Goal: Task Accomplishment & Management: Manage account settings

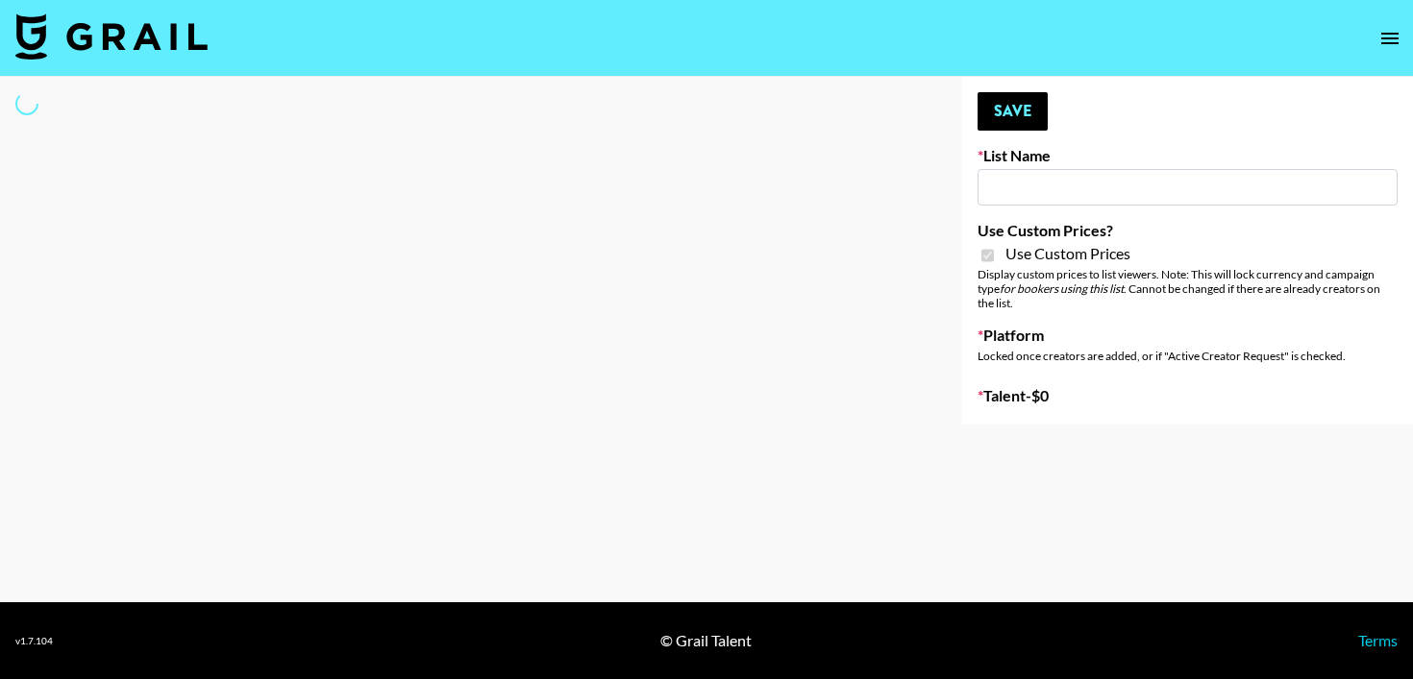
type input "Ladder ([DATE]) IG"
checkbox input "true"
select select "Song"
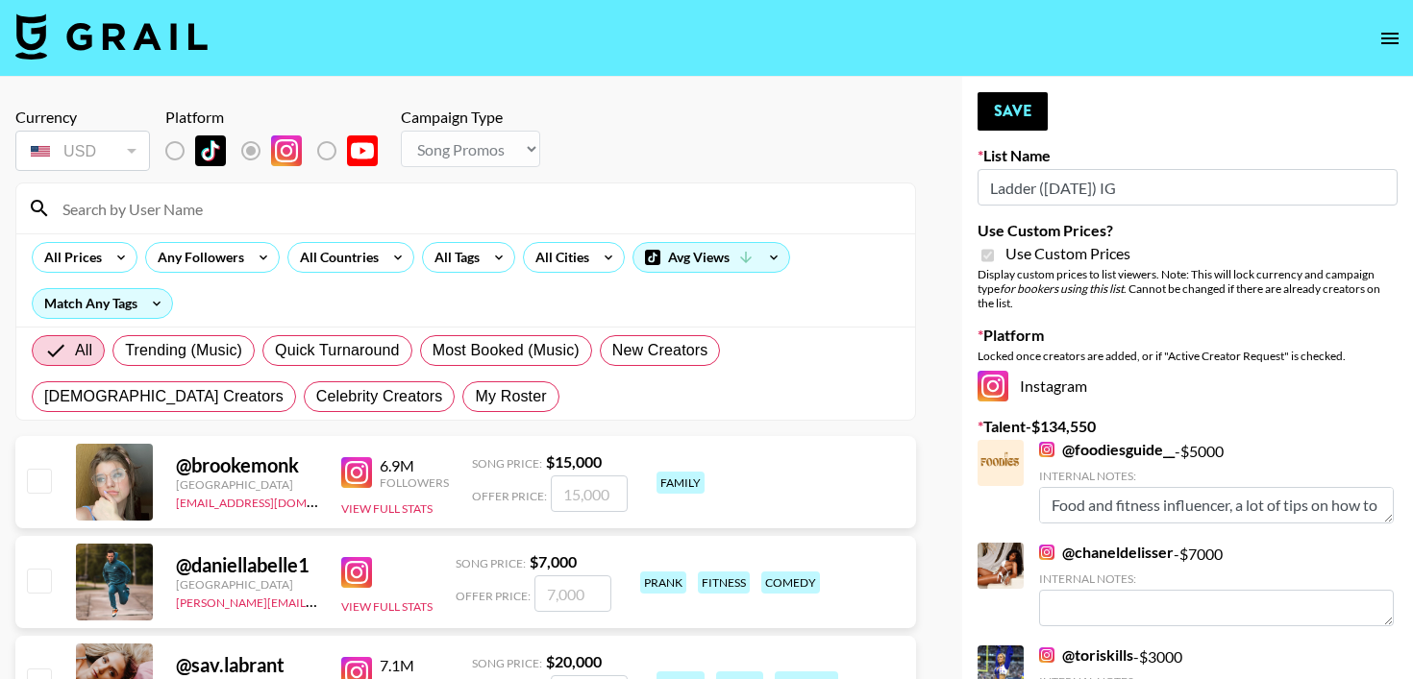
click at [169, 211] on input at bounding box center [477, 208] width 852 height 31
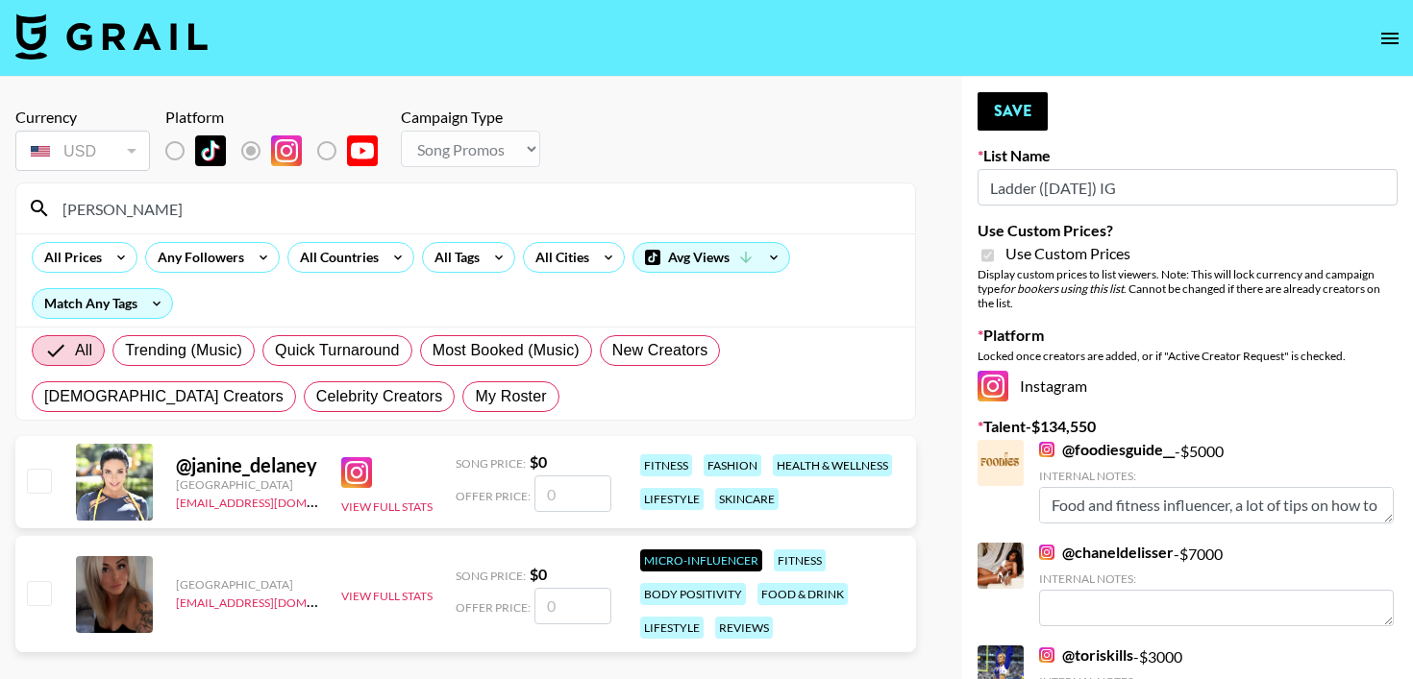
type input "[PERSON_NAME]"
click at [569, 485] on input "number" at bounding box center [572, 494] width 77 height 37
checkbox input "true"
click at [554, 490] on input "5000" at bounding box center [572, 494] width 77 height 37
type input "7000"
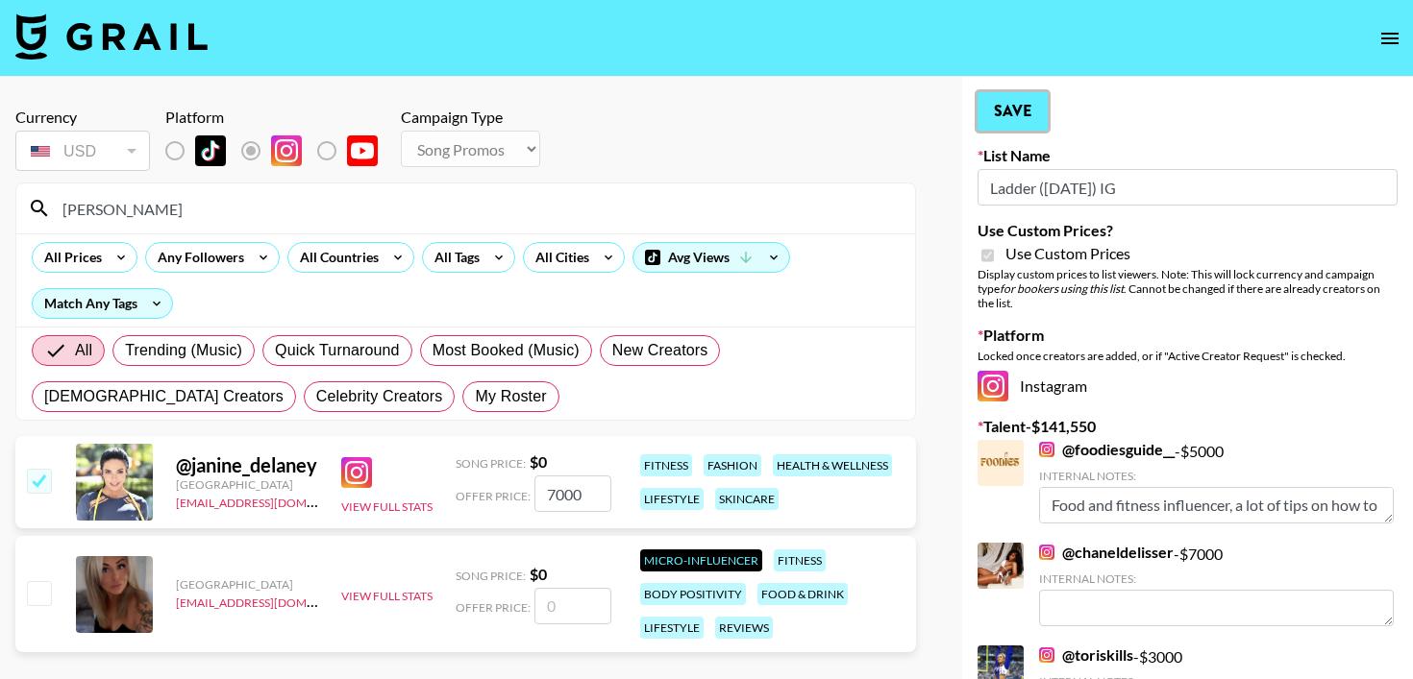
click at [1016, 111] on button "Save" at bounding box center [1012, 111] width 70 height 38
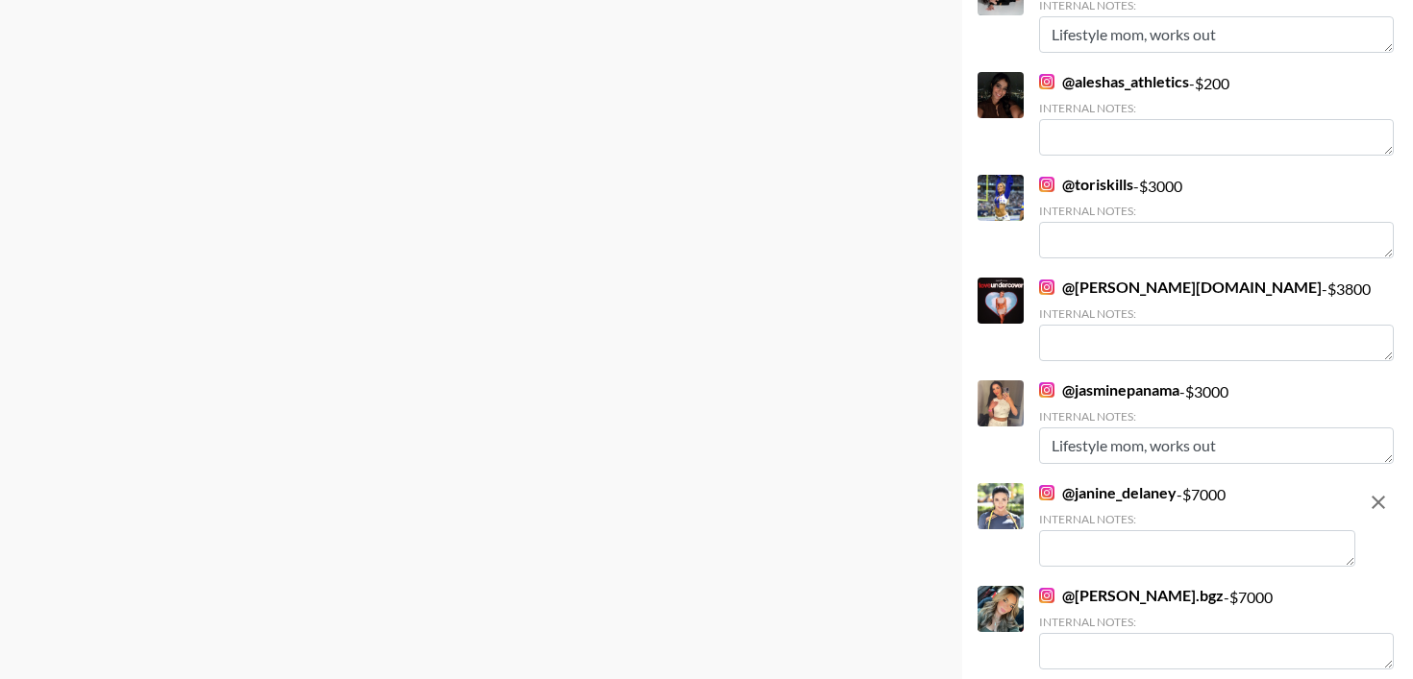
scroll to position [3109, 0]
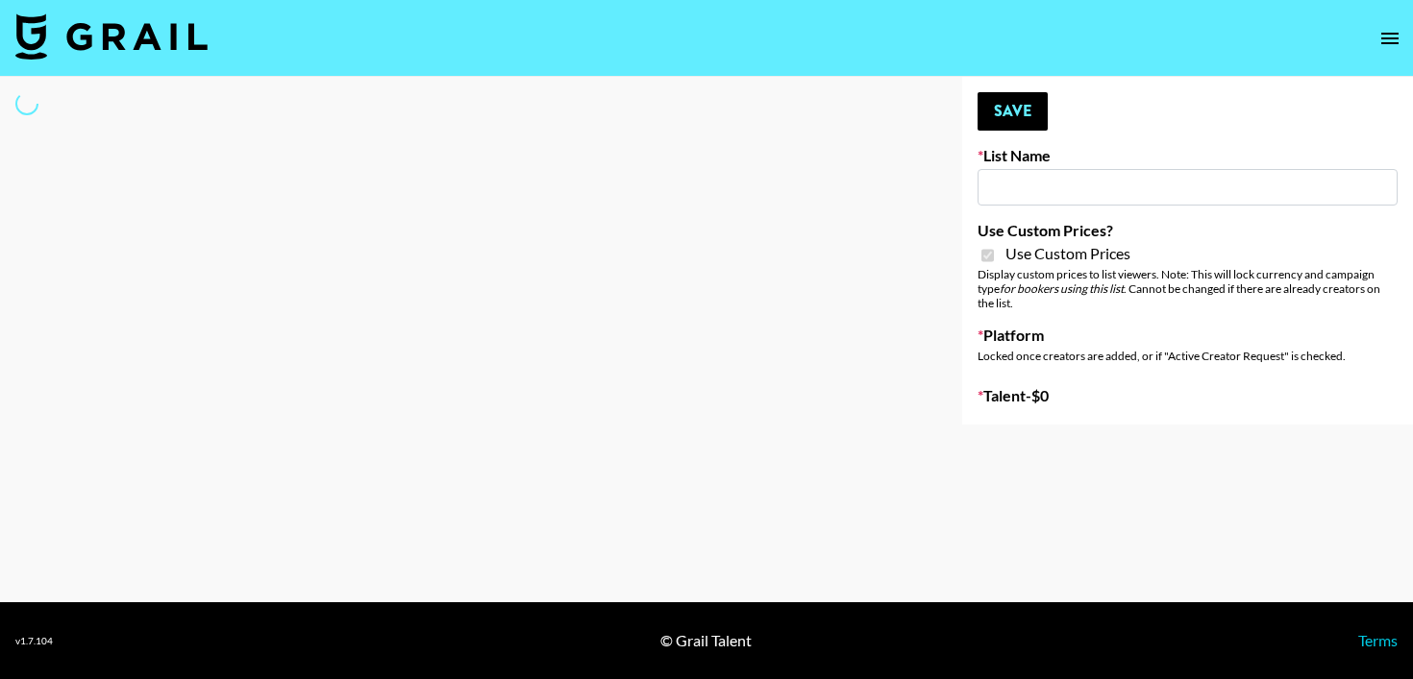
type input "Ladder (23rd Sept)"
checkbox input "true"
select select "Brand"
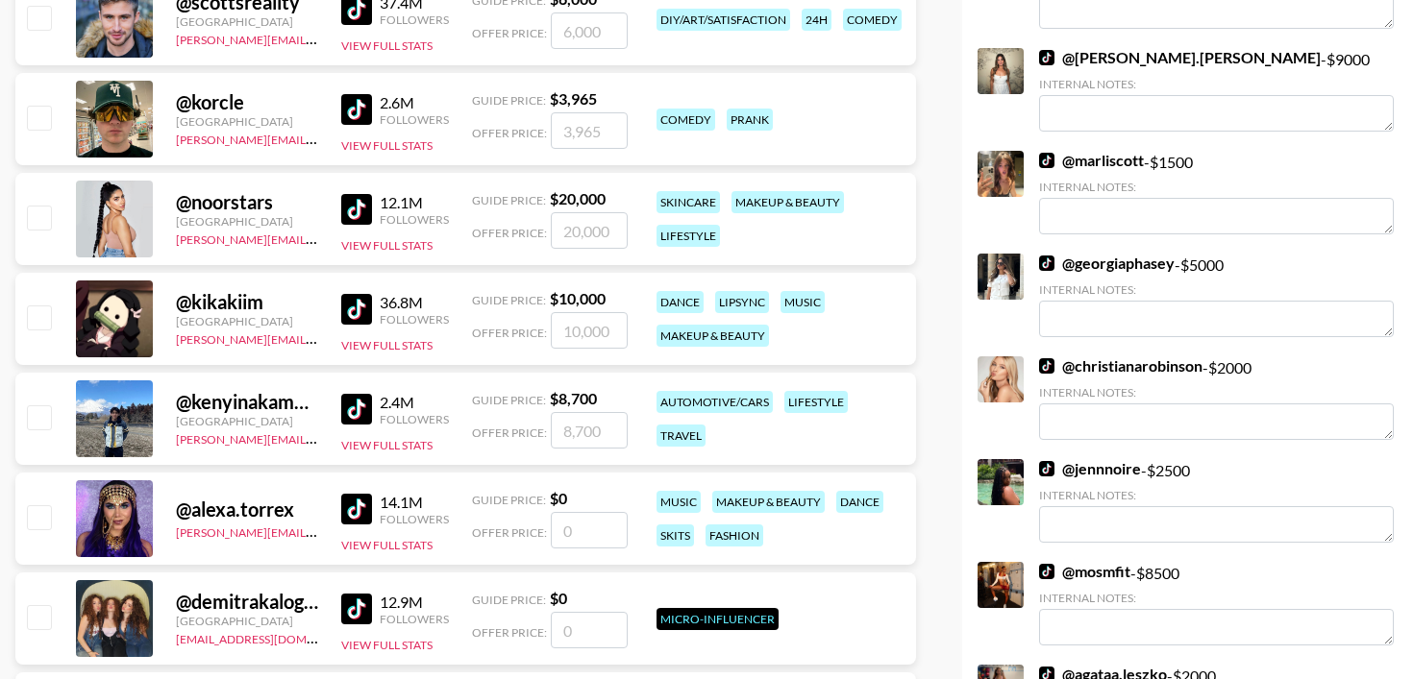
scroll to position [3169, 0]
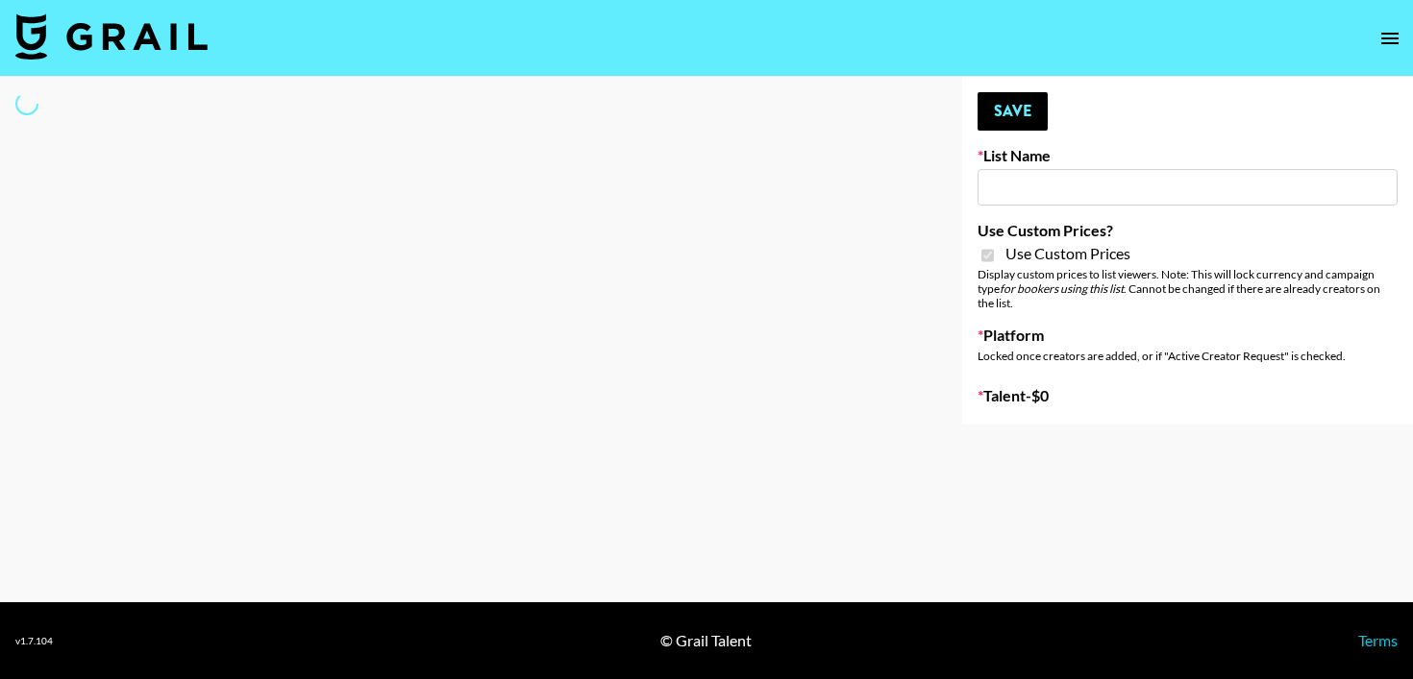
type input "Ladder (23rd Sept)"
checkbox input "true"
select select "Brand"
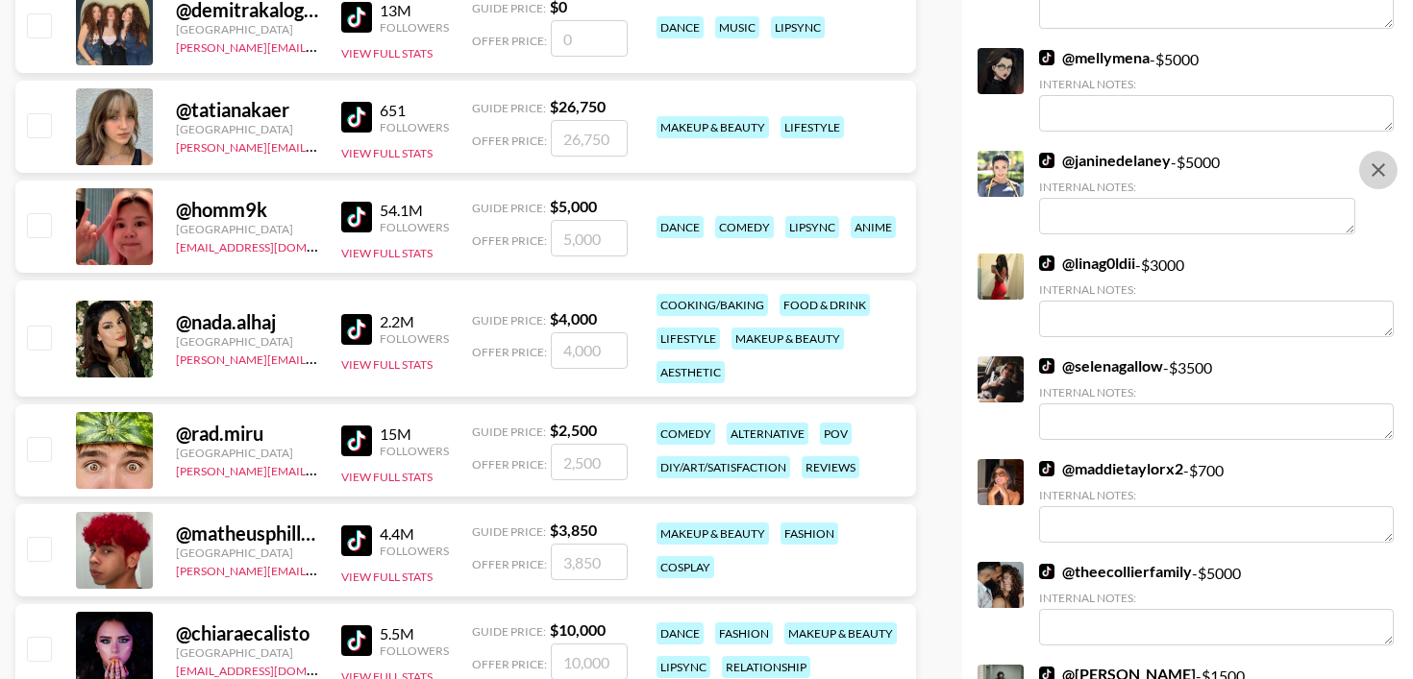
click at [1384, 176] on icon "remove" at bounding box center [1378, 170] width 23 height 23
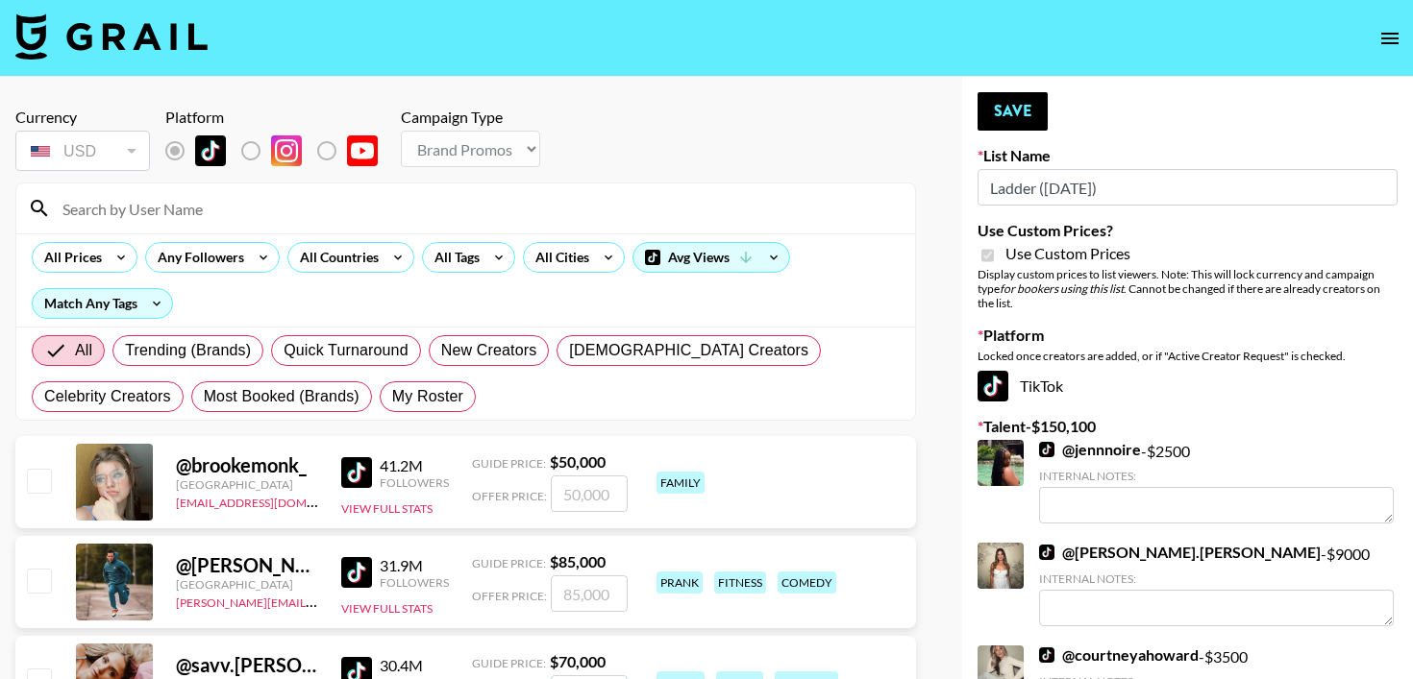
click at [283, 211] on input at bounding box center [477, 208] width 852 height 31
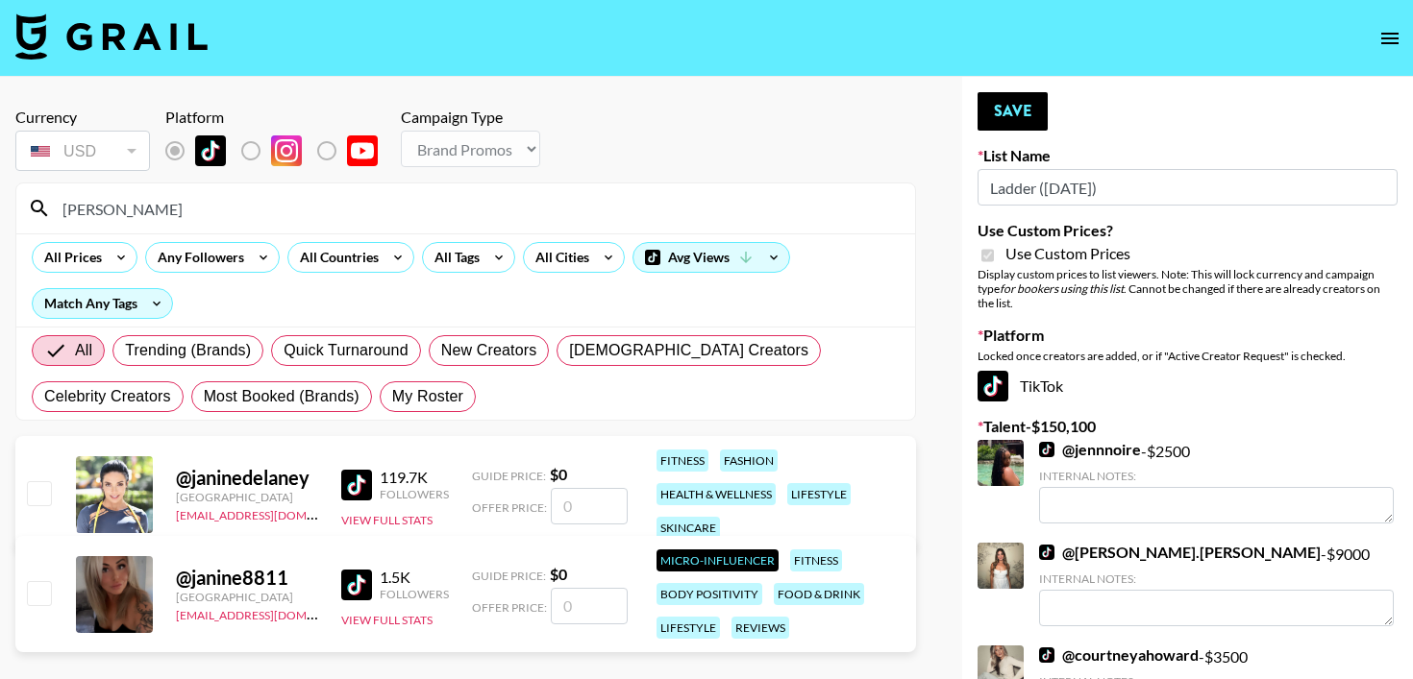
type input "[PERSON_NAME]"
click at [620, 506] on input "number" at bounding box center [589, 506] width 77 height 37
checkbox input "true"
type input "3000"
click at [1029, 119] on button "Save" at bounding box center [1012, 111] width 70 height 38
